Goal: Transaction & Acquisition: Book appointment/travel/reservation

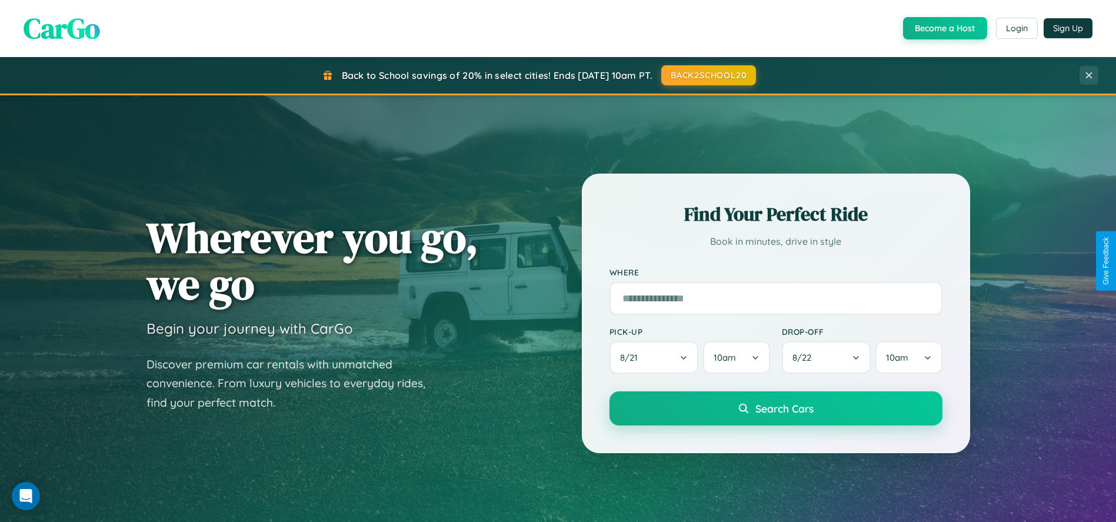
scroll to position [806, 0]
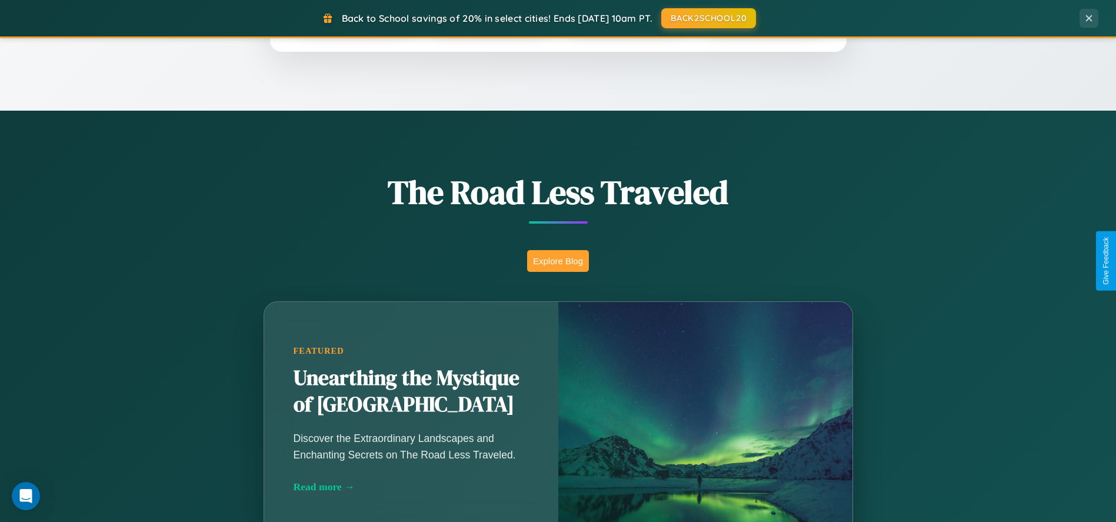
click at [558, 261] on button "Explore Blog" at bounding box center [558, 261] width 62 height 22
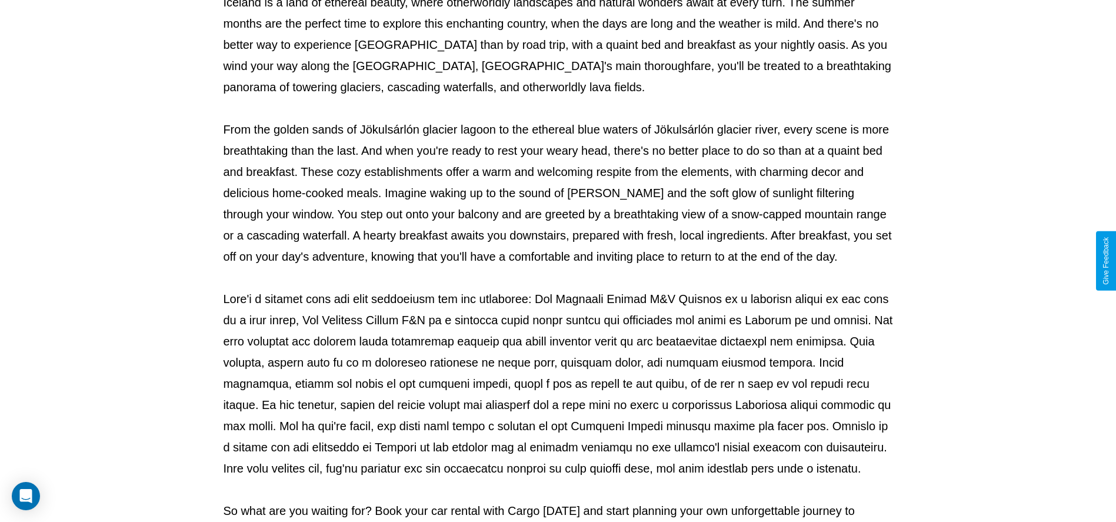
scroll to position [390, 0]
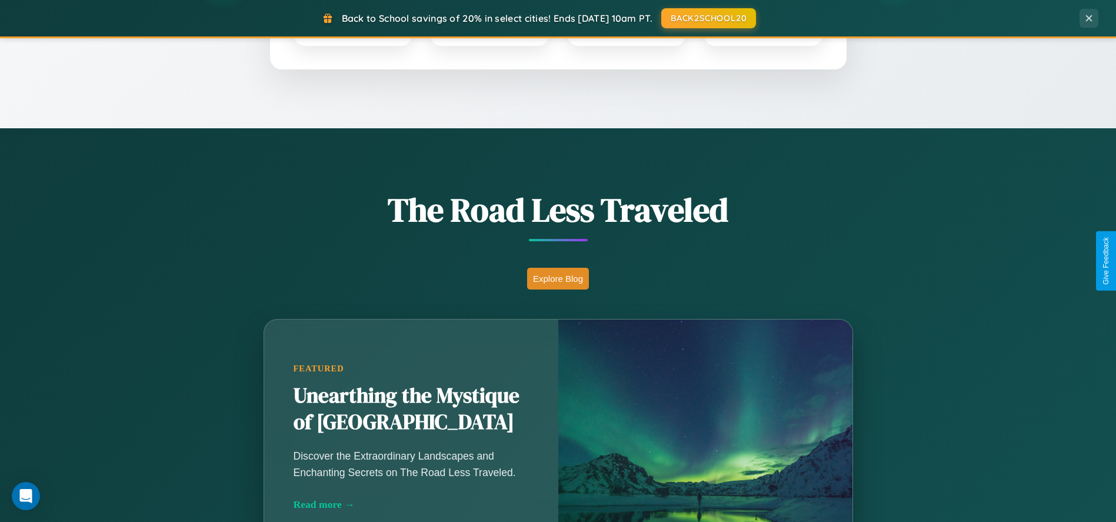
scroll to position [732, 0]
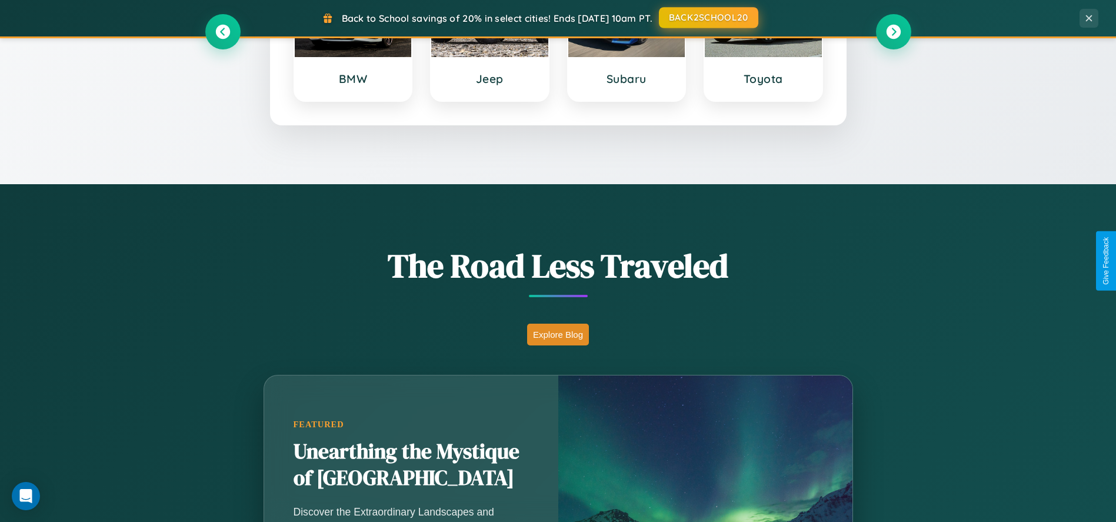
click at [708, 18] on button "BACK2SCHOOL20" at bounding box center [708, 17] width 99 height 21
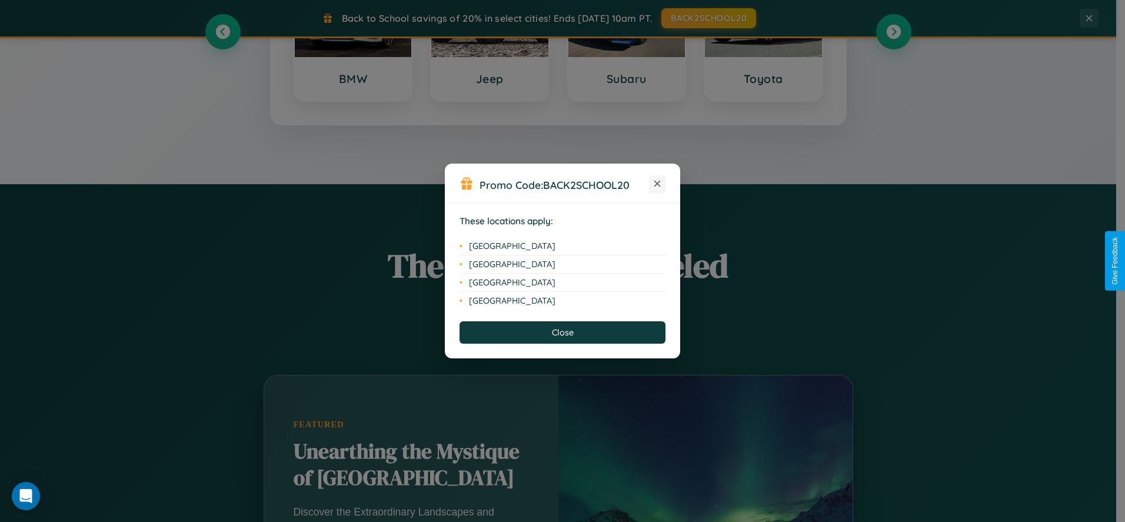
click at [657, 184] on icon at bounding box center [657, 184] width 6 height 6
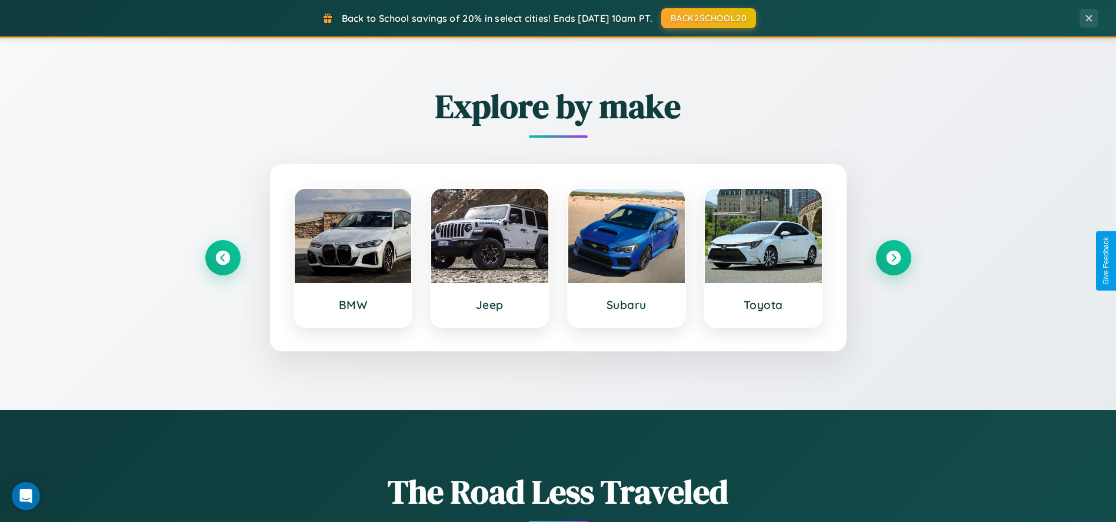
scroll to position [503, 0]
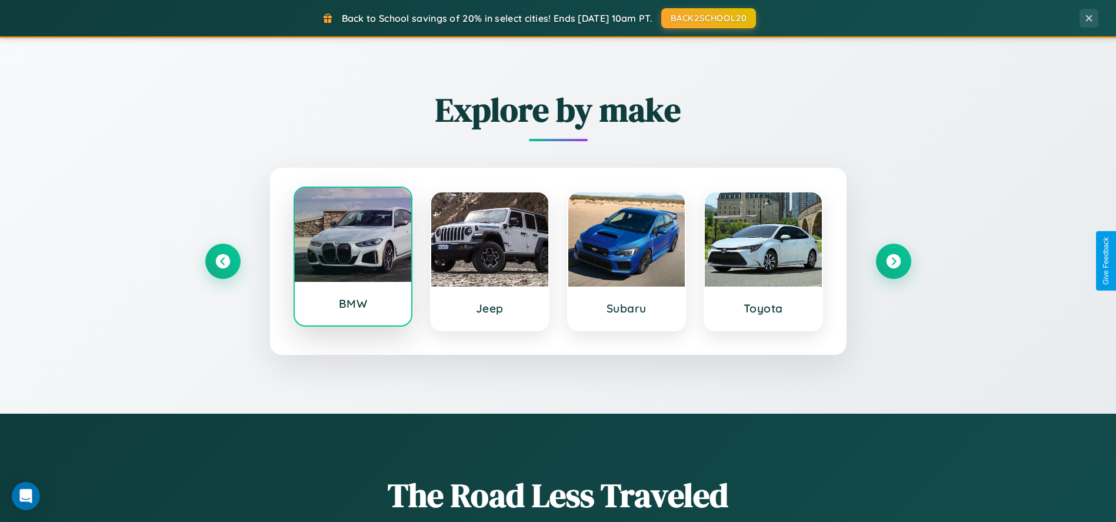
click at [352, 257] on div at bounding box center [353, 235] width 117 height 94
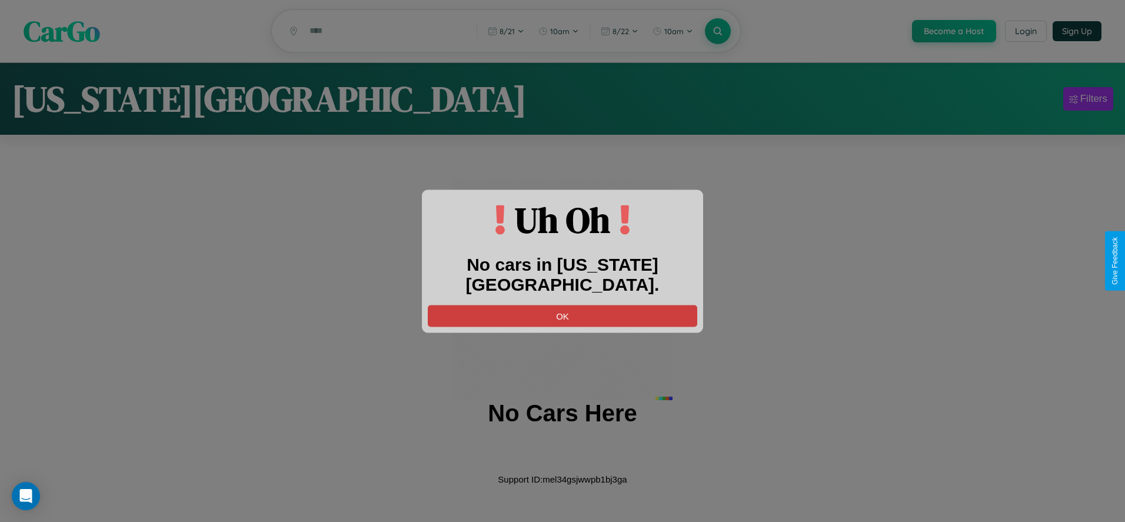
click at [562, 305] on button "OK" at bounding box center [562, 316] width 269 height 22
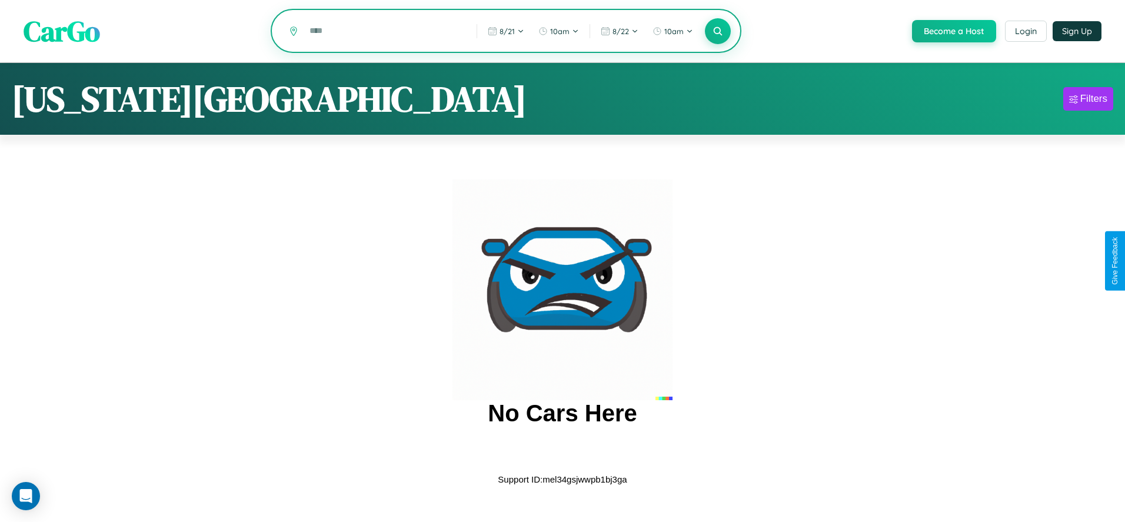
click at [384, 32] on input "text" at bounding box center [384, 31] width 161 height 21
type input "*"
type input "*********"
click at [717, 31] on icon at bounding box center [717, 30] width 11 height 11
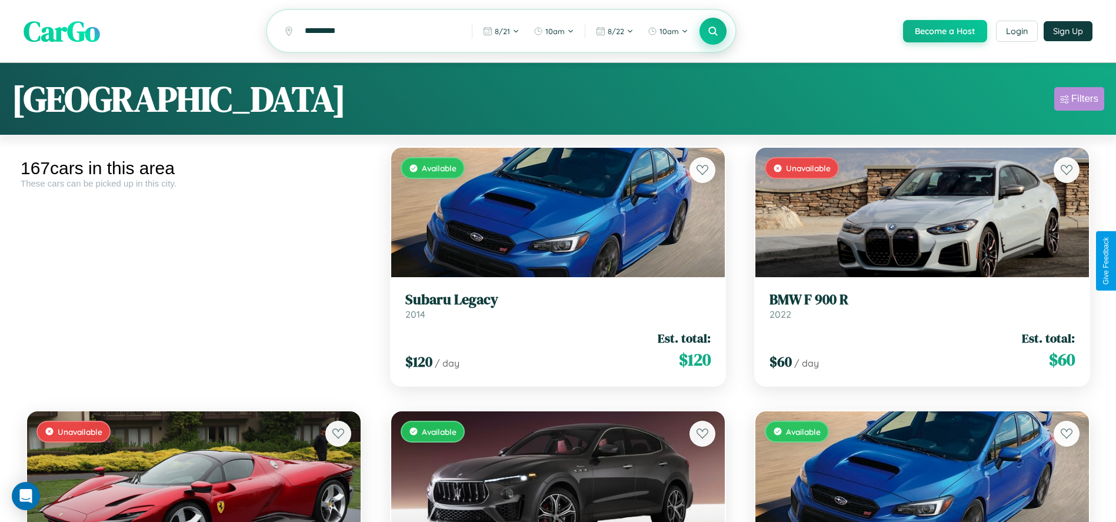
click at [1079, 101] on div "Filters" at bounding box center [1084, 99] width 27 height 12
